Goal: Information Seeking & Learning: Learn about a topic

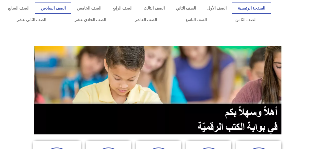
click at [71, 9] on link "الصف السادس" at bounding box center [53, 9] width 36 height 12
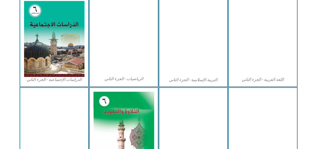
scroll to position [254, 0]
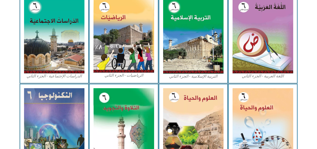
click at [253, 107] on img at bounding box center [263, 125] width 61 height 74
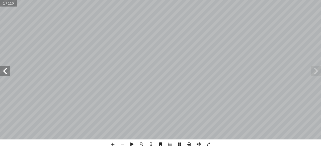
click at [6, 71] on span at bounding box center [5, 71] width 10 height 10
click at [4, 70] on span at bounding box center [5, 71] width 10 height 10
click at [4, 69] on span at bounding box center [5, 71] width 10 height 10
click at [5, 71] on span at bounding box center [5, 71] width 10 height 10
click at [6, 70] on span at bounding box center [5, 71] width 10 height 10
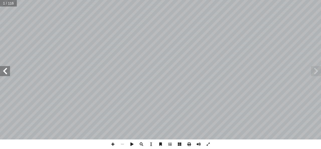
click at [6, 70] on span at bounding box center [5, 71] width 10 height 10
click at [5, 71] on span at bounding box center [5, 71] width 10 height 10
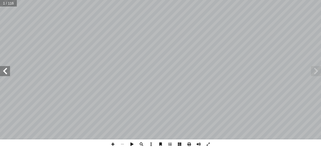
click at [6, 72] on span at bounding box center [5, 71] width 10 height 10
click at [4, 71] on span at bounding box center [5, 71] width 10 height 10
click at [5, 73] on span at bounding box center [5, 71] width 10 height 10
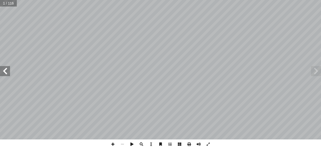
click at [5, 73] on span at bounding box center [5, 71] width 10 height 10
click at [4, 74] on span at bounding box center [5, 71] width 10 height 10
click at [3, 74] on span at bounding box center [5, 71] width 10 height 10
click at [6, 71] on span at bounding box center [5, 71] width 10 height 10
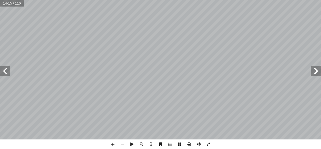
click at [6, 71] on span at bounding box center [5, 71] width 10 height 10
click at [4, 73] on span at bounding box center [5, 71] width 10 height 10
click at [5, 73] on span at bounding box center [5, 71] width 10 height 10
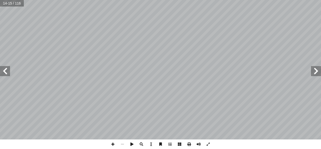
click at [6, 71] on span at bounding box center [5, 71] width 10 height 10
click at [4, 71] on span at bounding box center [5, 71] width 10 height 10
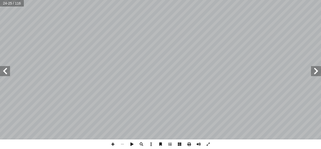
click at [4, 71] on span at bounding box center [5, 71] width 10 height 10
click at [6, 71] on span at bounding box center [5, 71] width 10 height 10
click at [5, 73] on span at bounding box center [5, 71] width 10 height 10
click at [4, 67] on span at bounding box center [5, 71] width 10 height 10
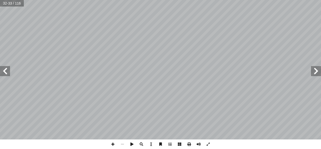
click at [316, 72] on span at bounding box center [316, 71] width 10 height 10
click at [9, 70] on span at bounding box center [5, 71] width 10 height 10
